Goal: Navigation & Orientation: Go to known website

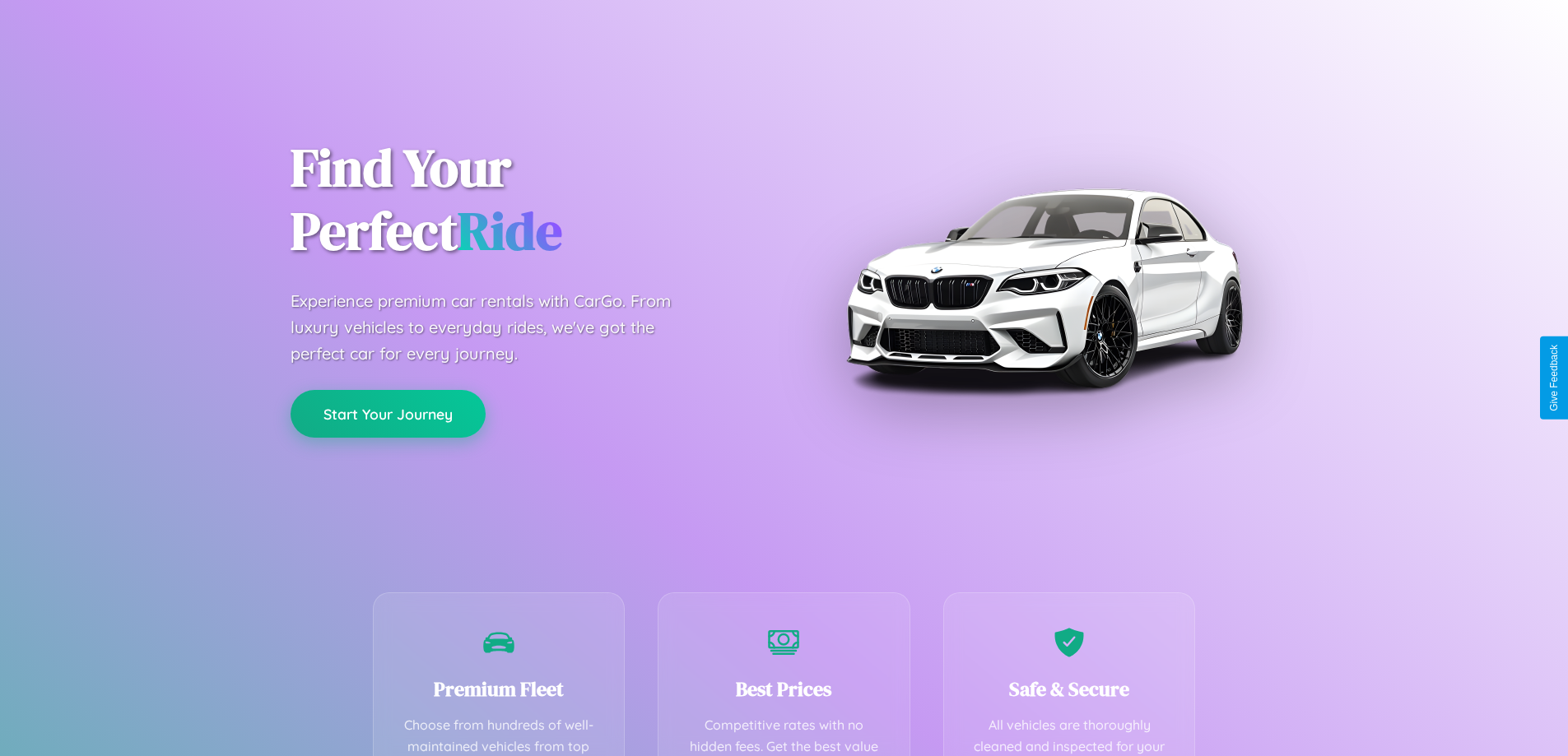
click at [387, 415] on button "Start Your Journey" at bounding box center [387, 414] width 195 height 48
click at [387, 413] on button "Start Your Journey" at bounding box center [387, 414] width 195 height 48
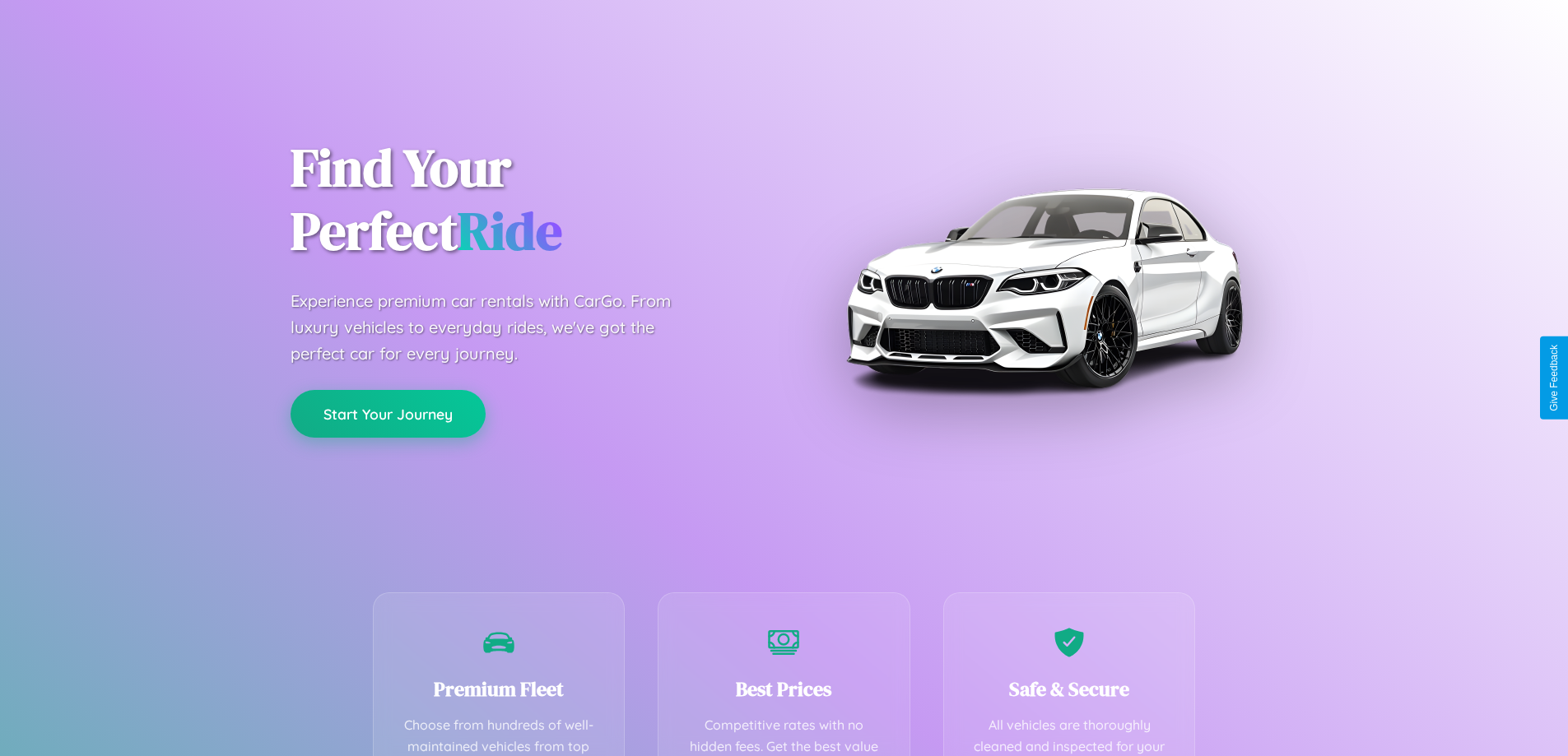
click at [387, 413] on button "Start Your Journey" at bounding box center [387, 414] width 195 height 48
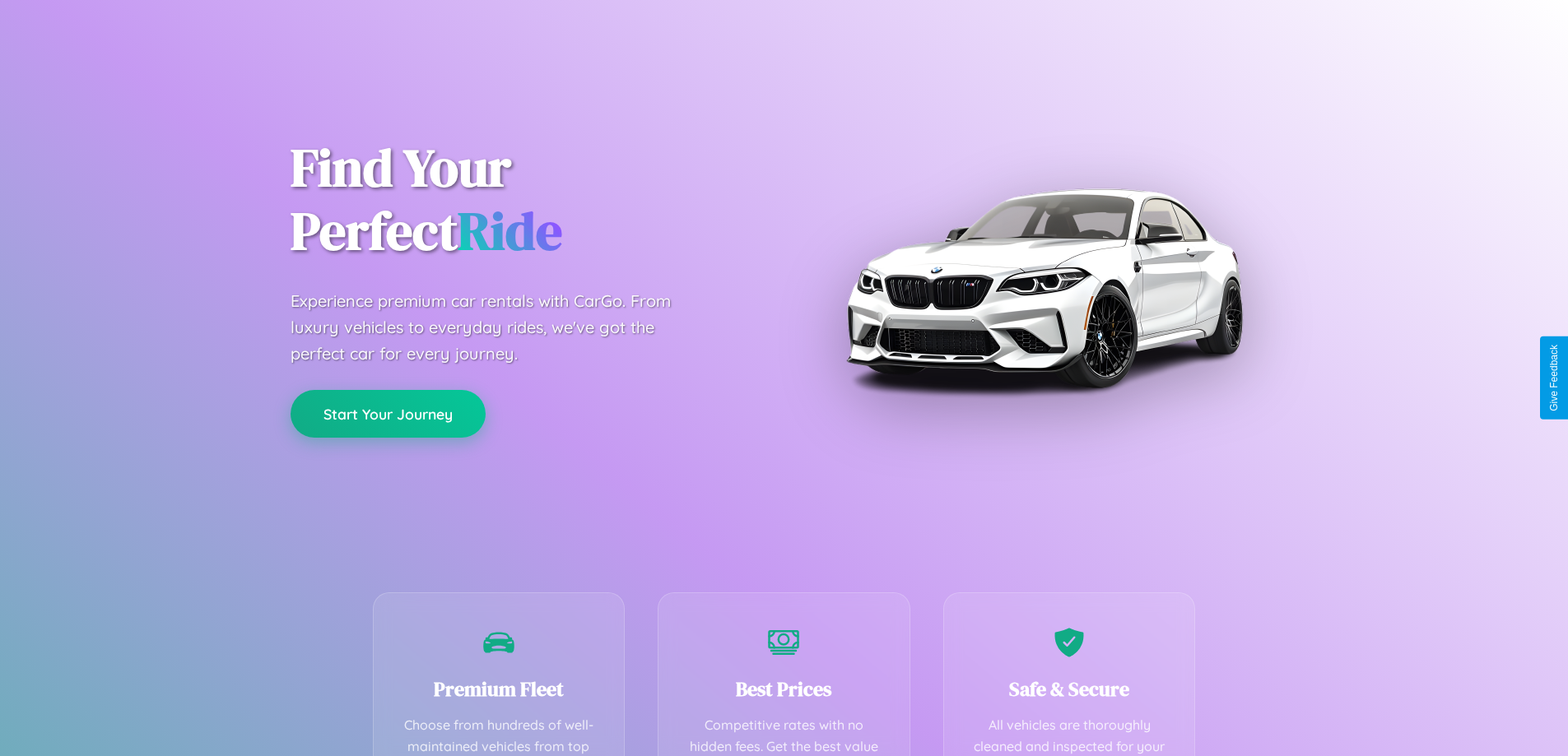
click at [387, 413] on button "Start Your Journey" at bounding box center [387, 414] width 195 height 48
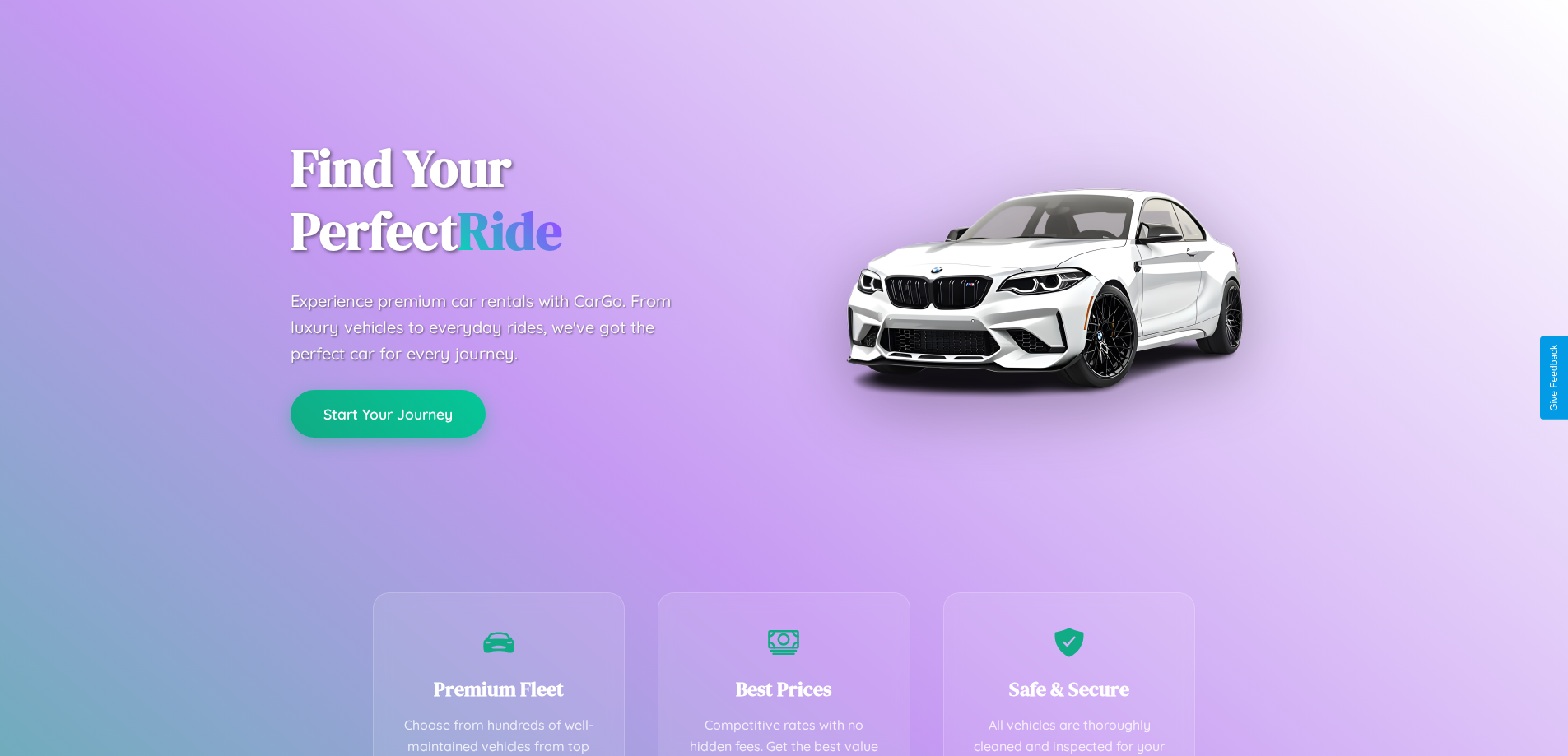
click at [387, 413] on button "Start Your Journey" at bounding box center [387, 414] width 195 height 48
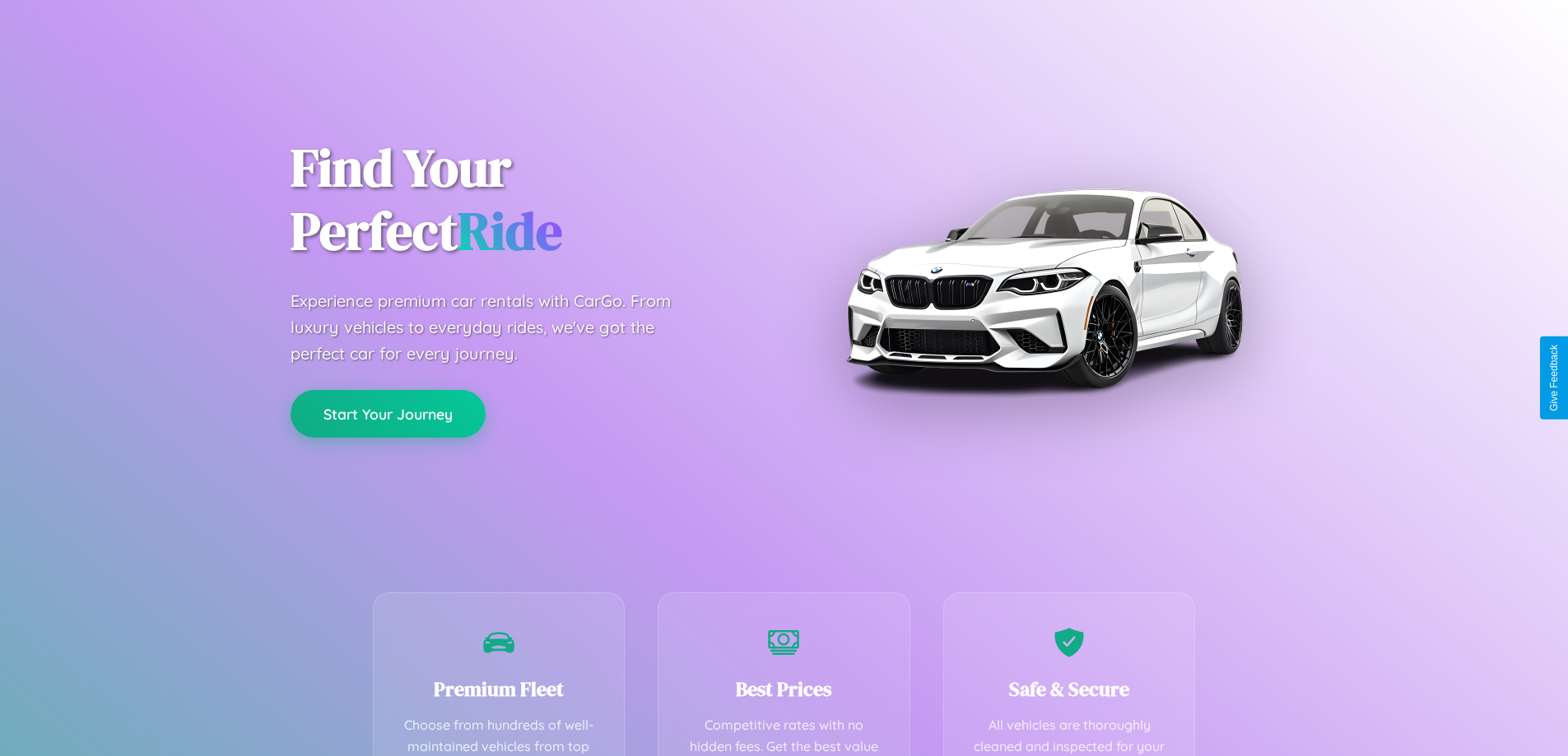
click at [387, 413] on button "Start Your Journey" at bounding box center [387, 414] width 195 height 48
